Goal: Task Accomplishment & Management: Use online tool/utility

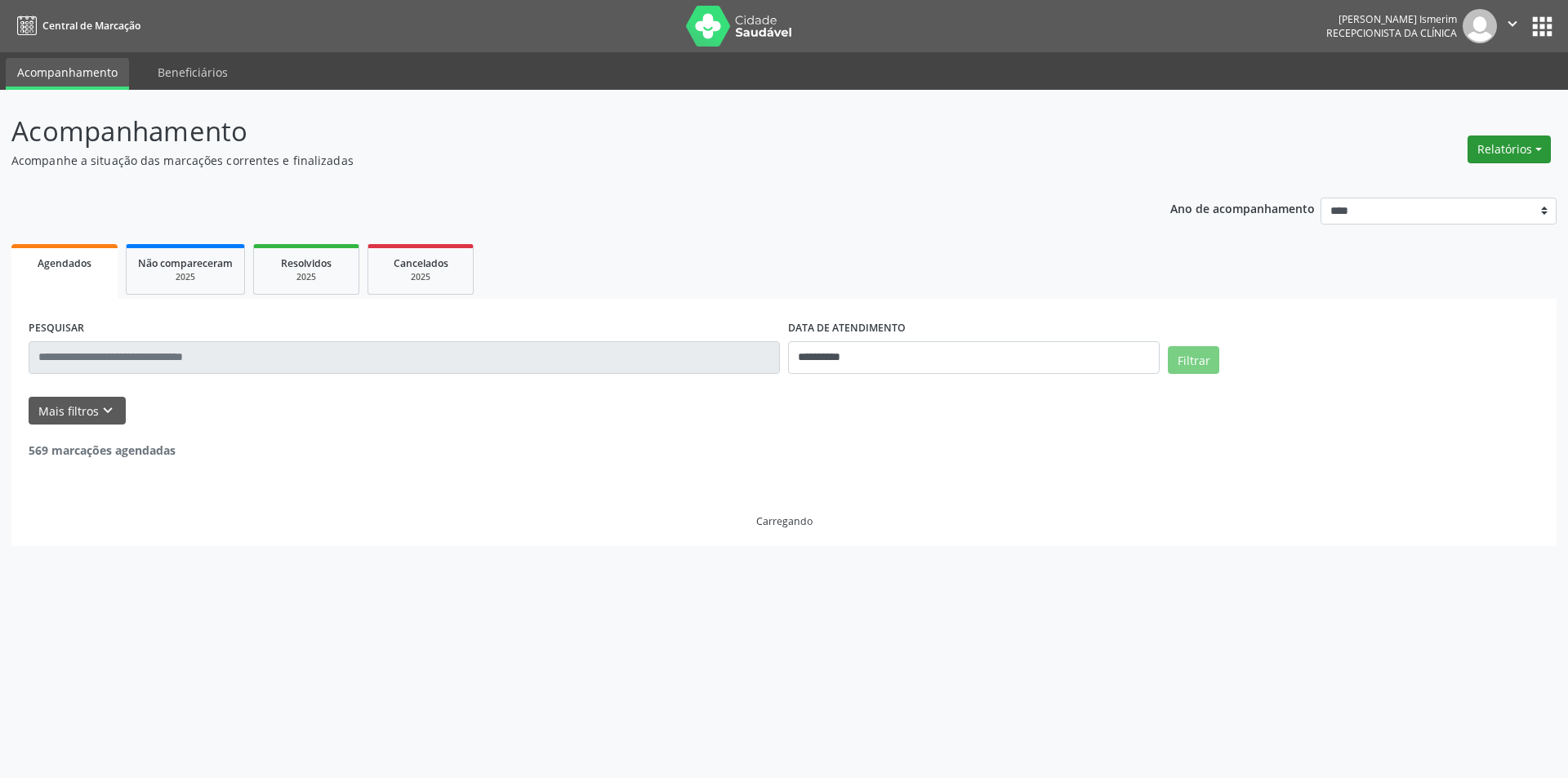
click at [1496, 147] on button "Relatórios" at bounding box center [1509, 150] width 84 height 28
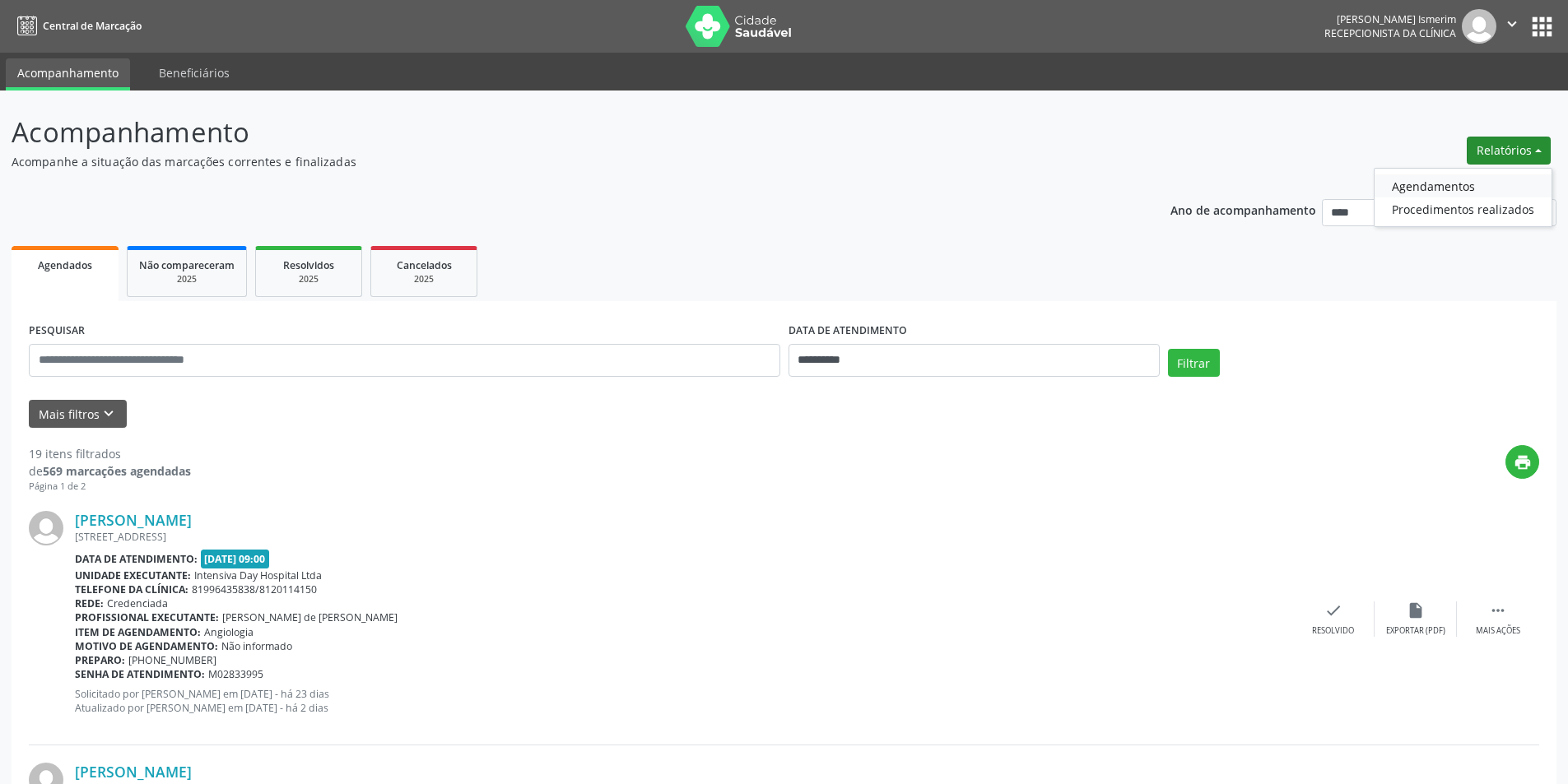
click at [1471, 186] on link "Agendamentos" at bounding box center [1463, 186] width 177 height 23
select select "*"
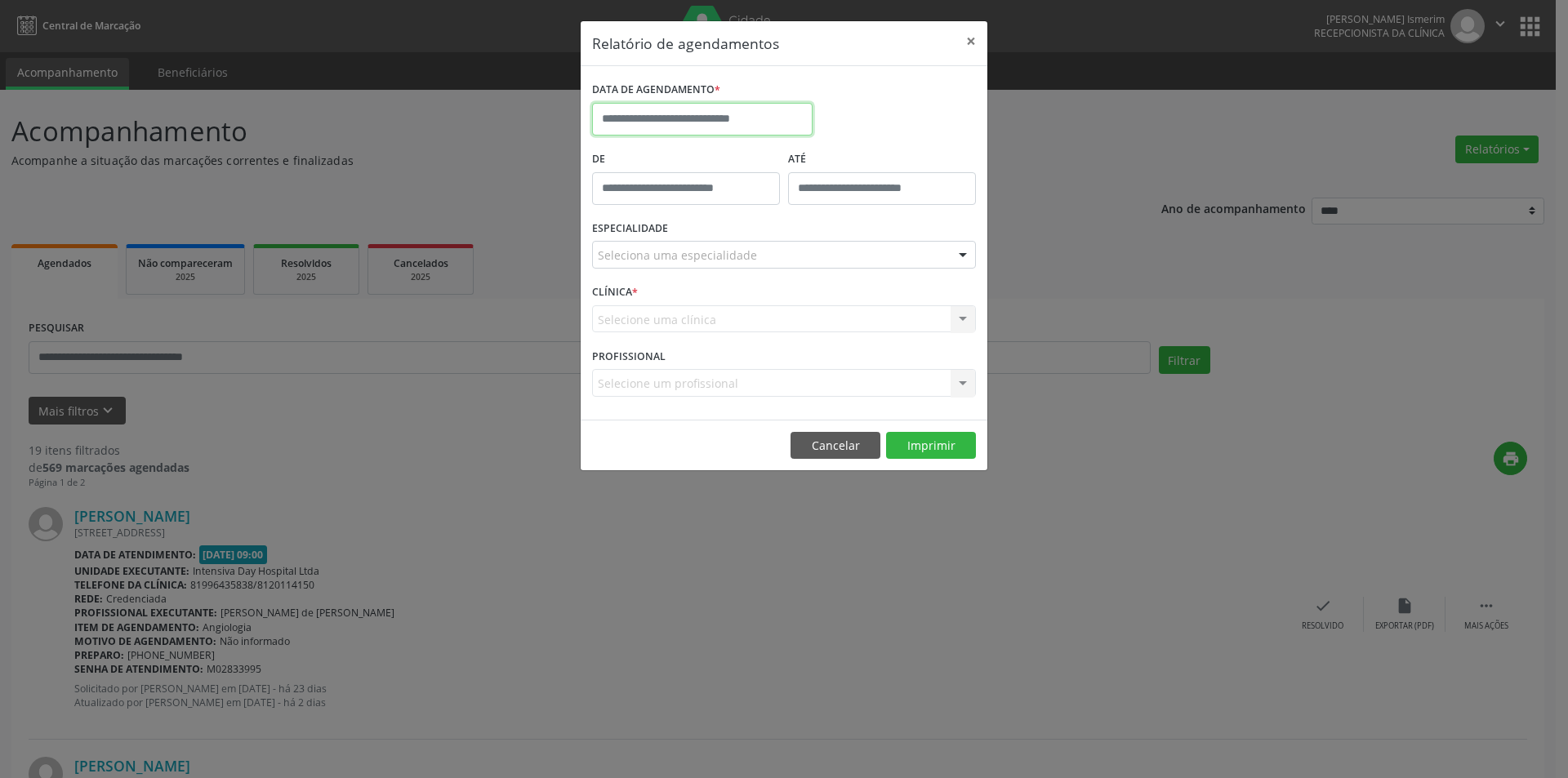
click at [710, 118] on input "text" at bounding box center [703, 119] width 220 height 33
click at [789, 264] on span "15" at bounding box center [789, 270] width 32 height 32
type input "**********"
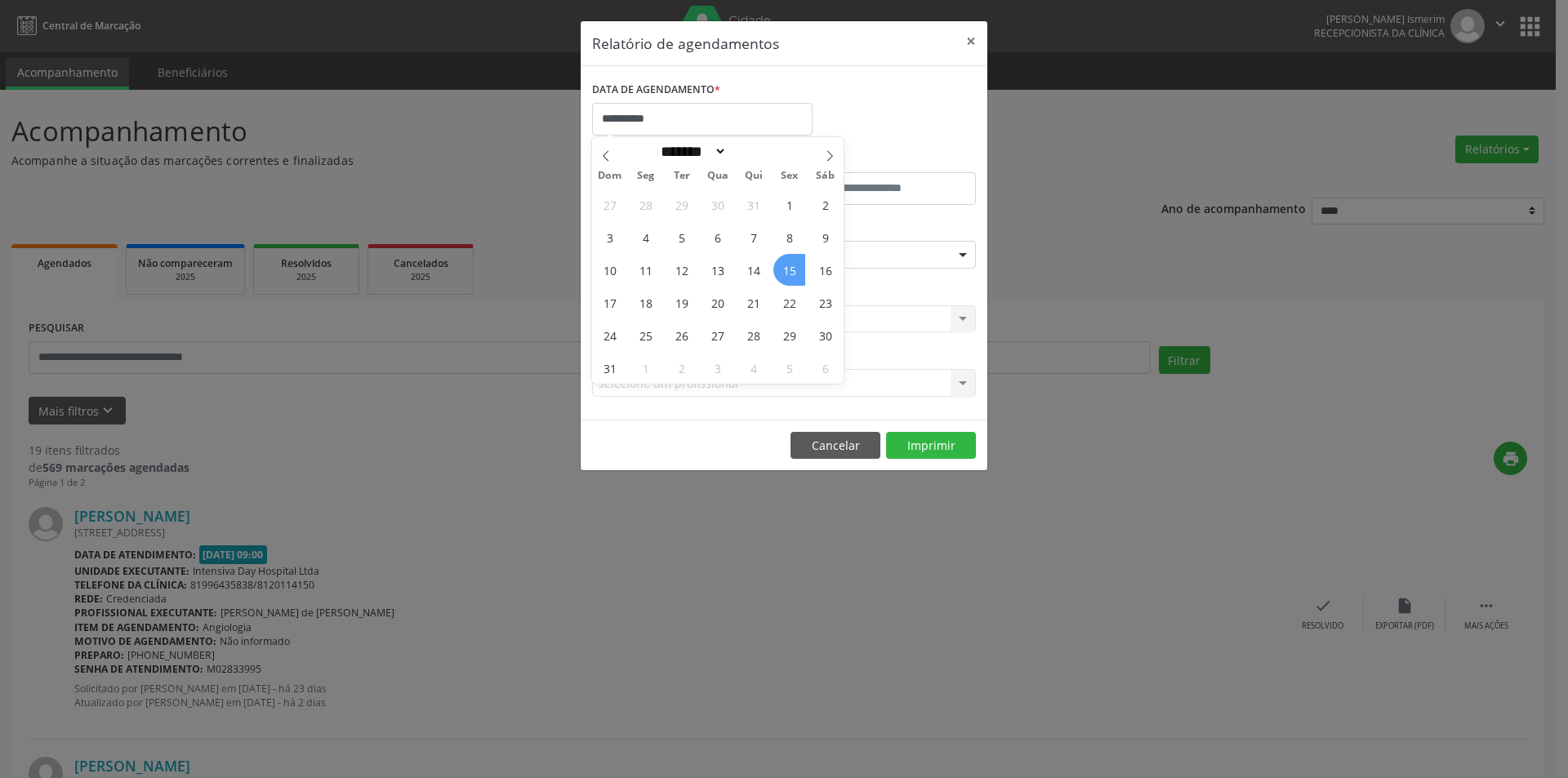
click at [789, 264] on span "15" at bounding box center [789, 270] width 32 height 32
click at [785, 255] on div "Seleciona uma especialidade" at bounding box center [784, 255] width 384 height 28
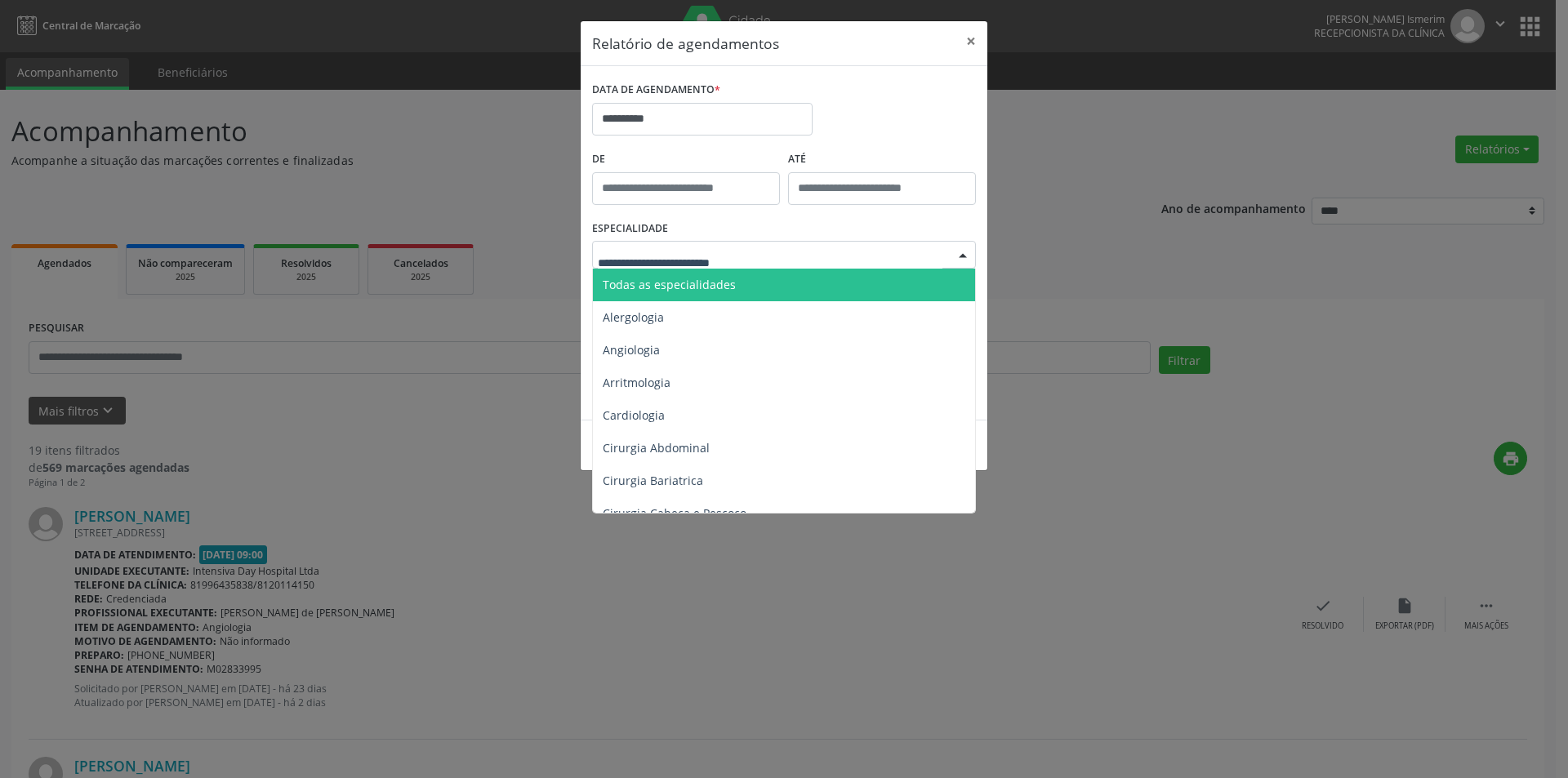
click at [789, 283] on span "Todas as especialidades" at bounding box center [784, 285] width 385 height 33
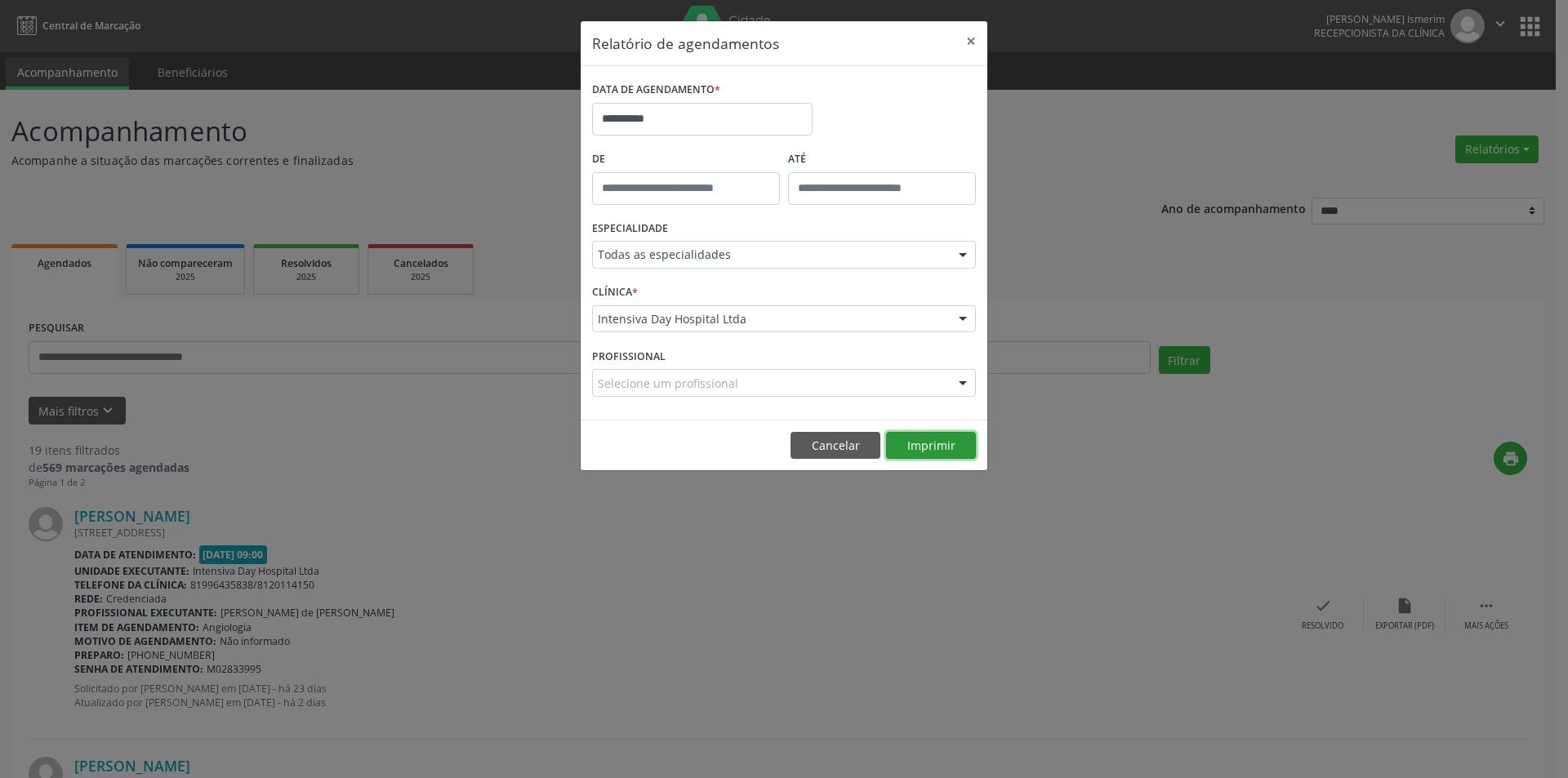
click at [926, 437] on button "Imprimir" at bounding box center [931, 446] width 90 height 28
